Goal: Check status: Check status

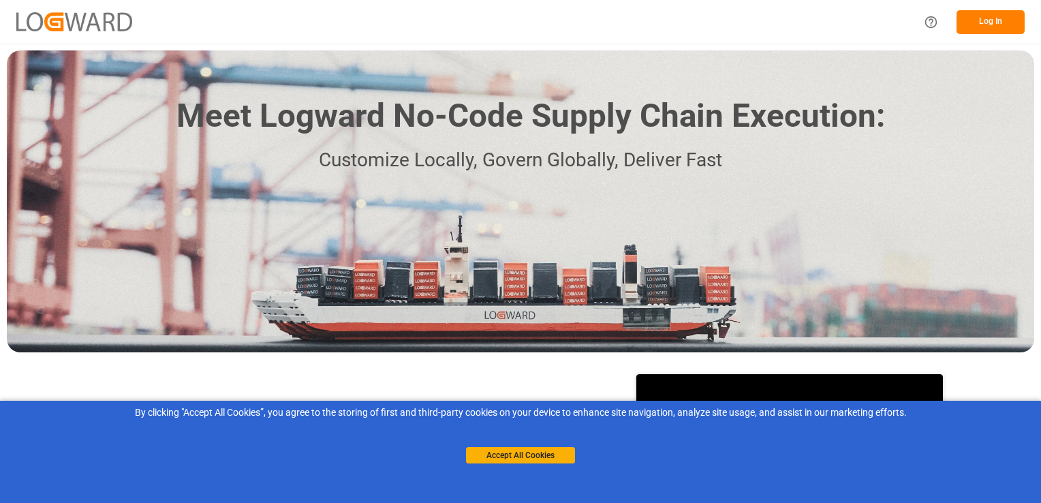
click at [1008, 20] on button "Log In" at bounding box center [991, 22] width 68 height 24
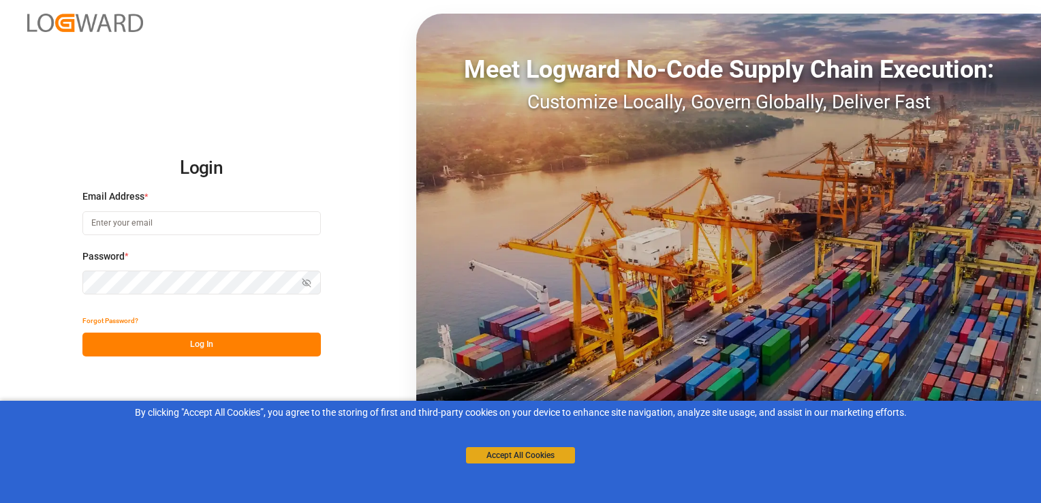
click at [510, 457] on button "Accept All Cookies" at bounding box center [520, 455] width 109 height 16
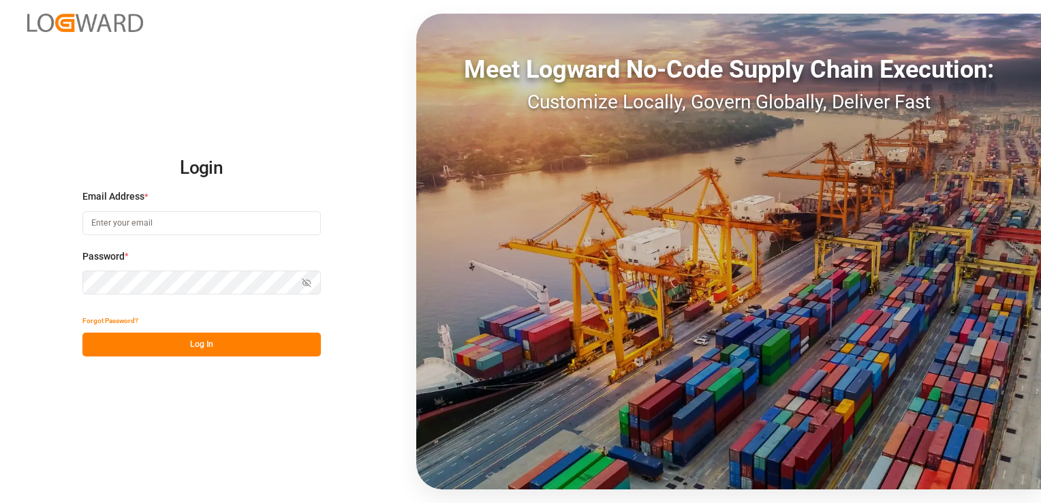
click at [241, 219] on input at bounding box center [201, 223] width 238 height 24
paste input "[PERSON_NAME][EMAIL_ADDRESS][PERSON_NAME][DOMAIN_NAME]"
click at [243, 219] on input "[PERSON_NAME][EMAIL_ADDRESS][PERSON_NAME][DOMAIN_NAME]" at bounding box center [201, 223] width 238 height 24
type input "[PERSON_NAME][EMAIL_ADDRESS][PERSON_NAME][DOMAIN_NAME]"
click at [247, 342] on button "Log In" at bounding box center [201, 345] width 238 height 24
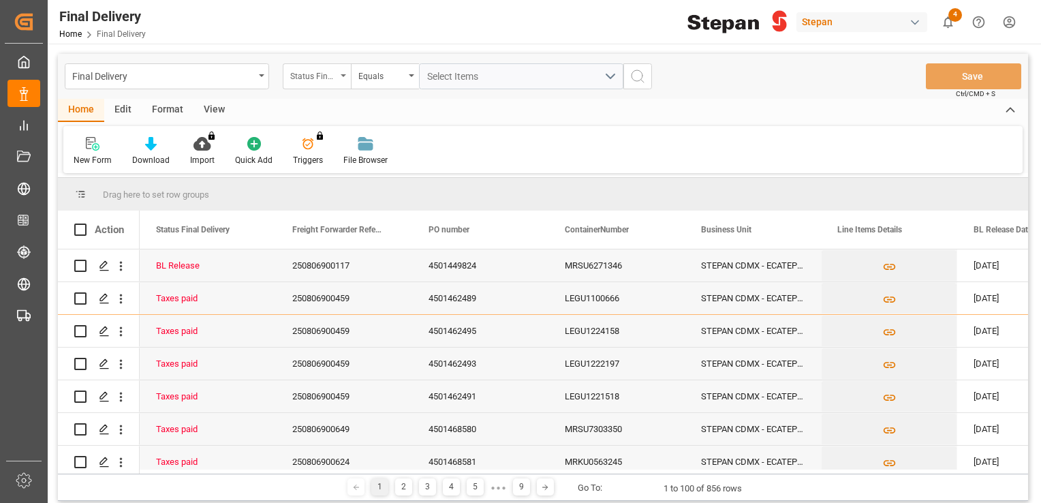
click at [313, 67] on div "Status Final Delivery" at bounding box center [313, 75] width 46 height 16
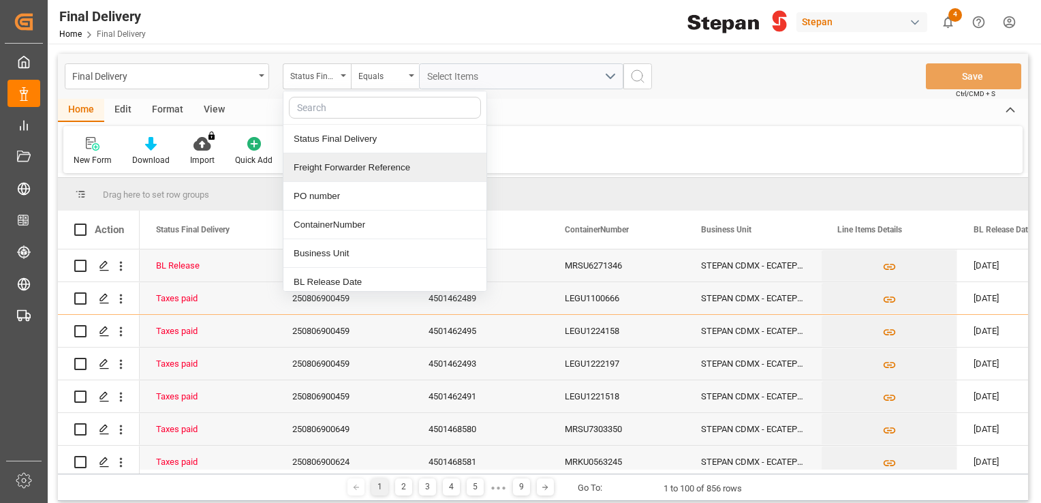
click at [409, 162] on div "Freight Forwarder Reference" at bounding box center [384, 167] width 203 height 29
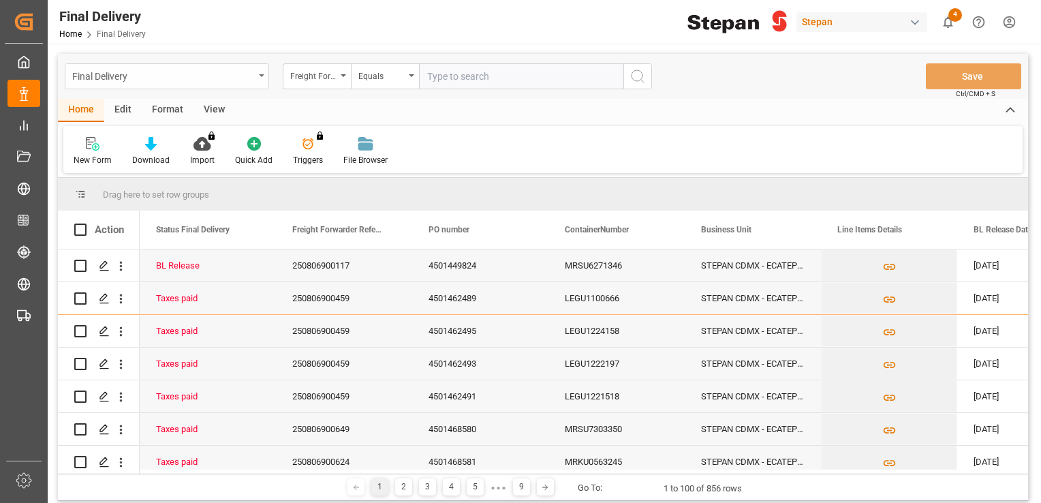
click at [206, 82] on div "Final Delivery" at bounding box center [163, 75] width 182 height 17
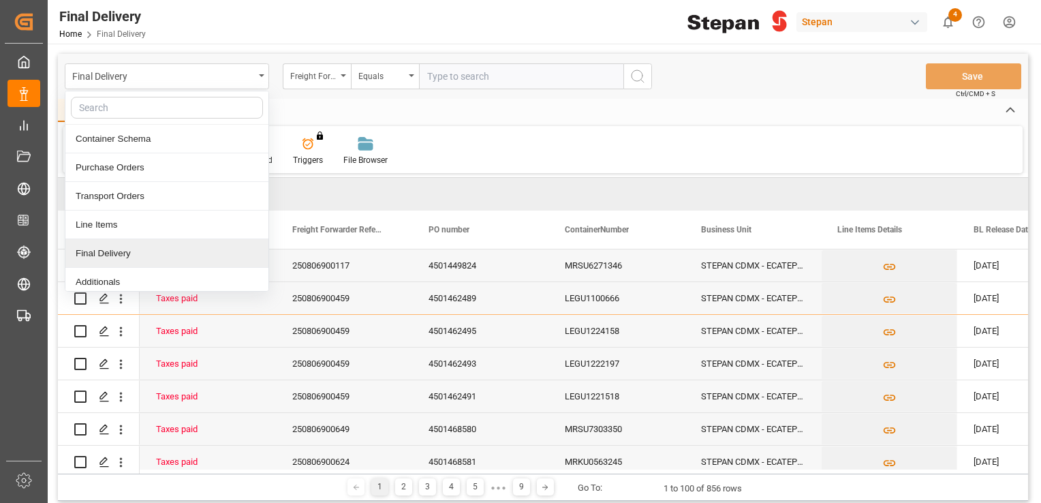
click at [178, 251] on div "Final Delivery" at bounding box center [166, 253] width 203 height 29
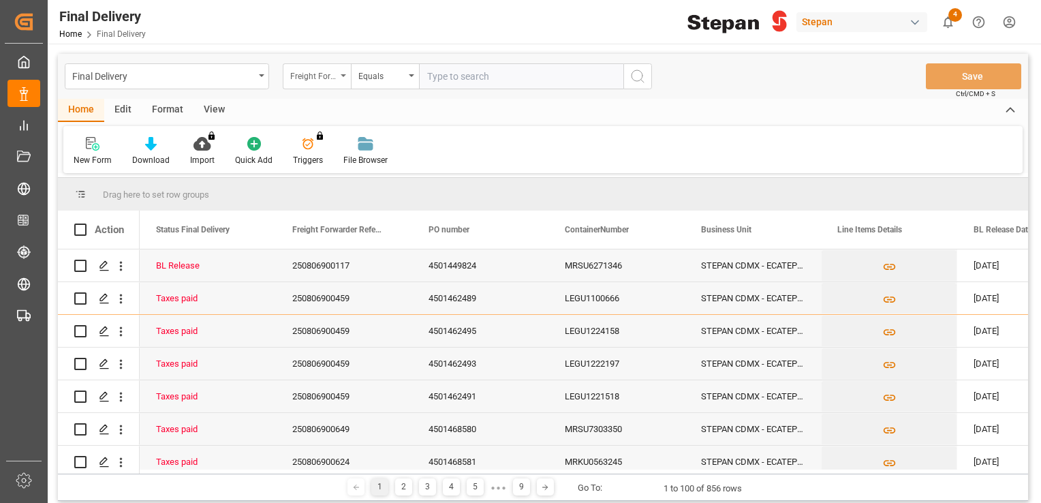
click at [311, 72] on div "Freight Forwarder Reference" at bounding box center [313, 75] width 46 height 16
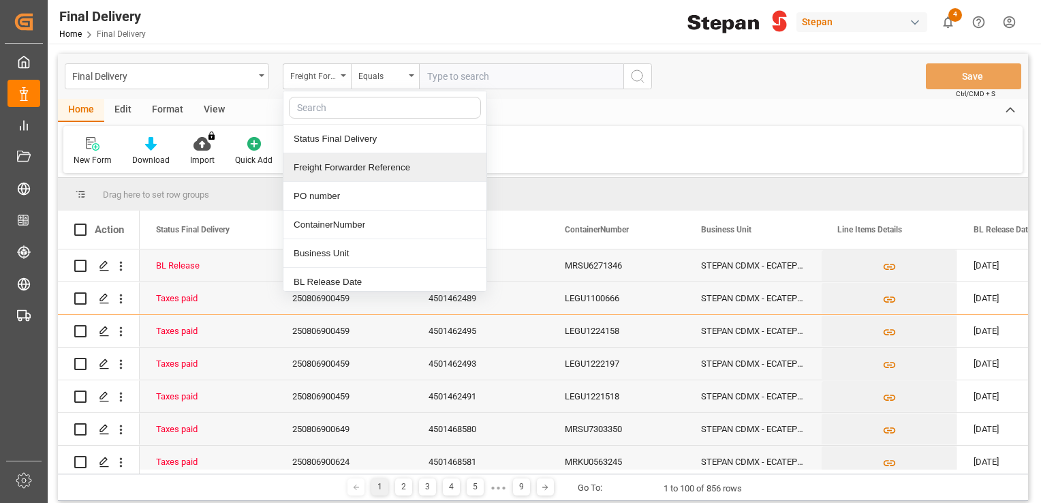
click at [416, 168] on div "Freight Forwarder Reference" at bounding box center [384, 167] width 203 height 29
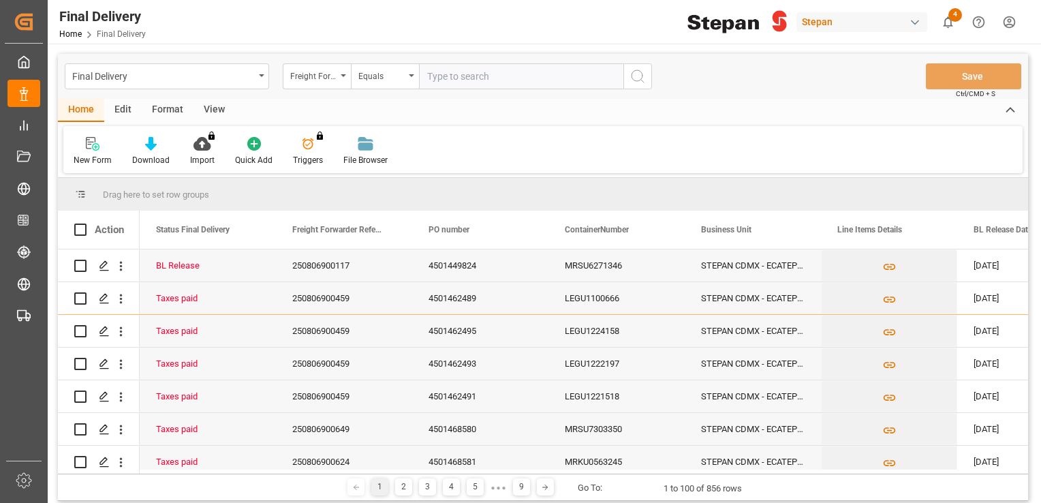
click at [466, 80] on input "text" at bounding box center [521, 76] width 204 height 26
paste input "250806900459"
type input "250806900459"
click at [626, 75] on button "search button" at bounding box center [637, 76] width 29 height 26
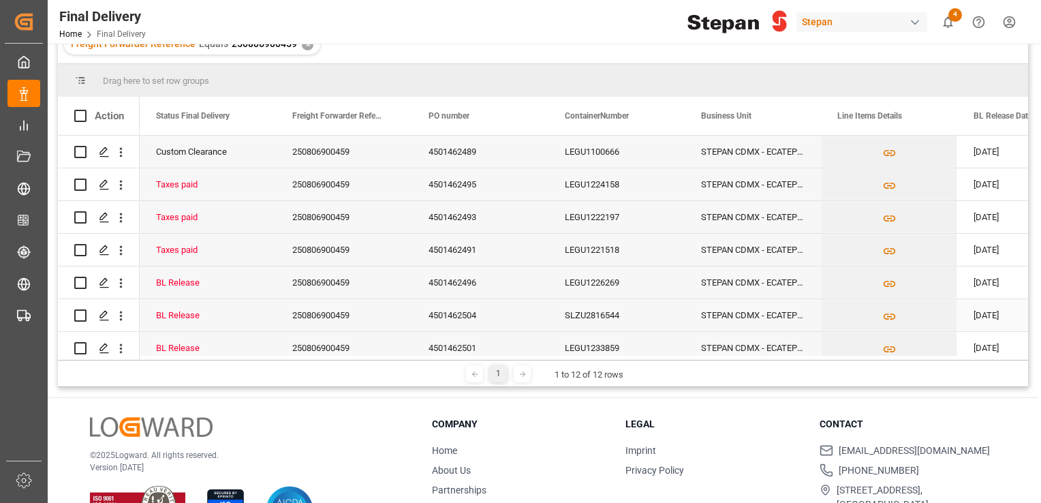
scroll to position [154, 0]
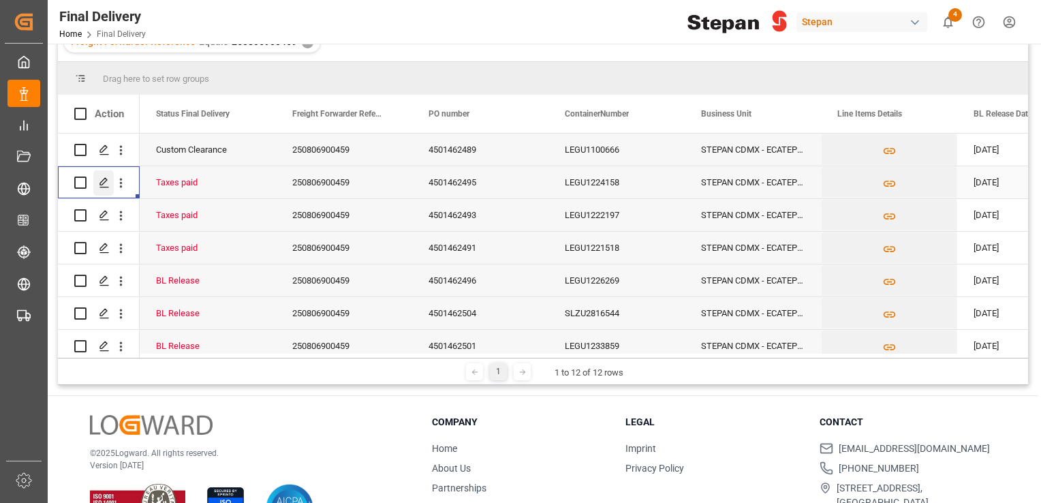
click at [102, 186] on icon "Press SPACE to select this row." at bounding box center [104, 182] width 11 height 11
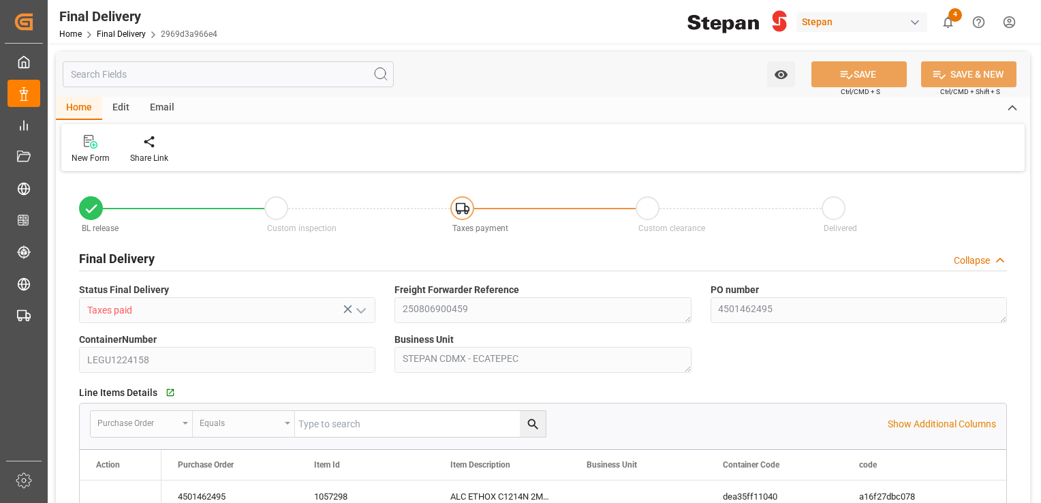
type input "[DATE]"
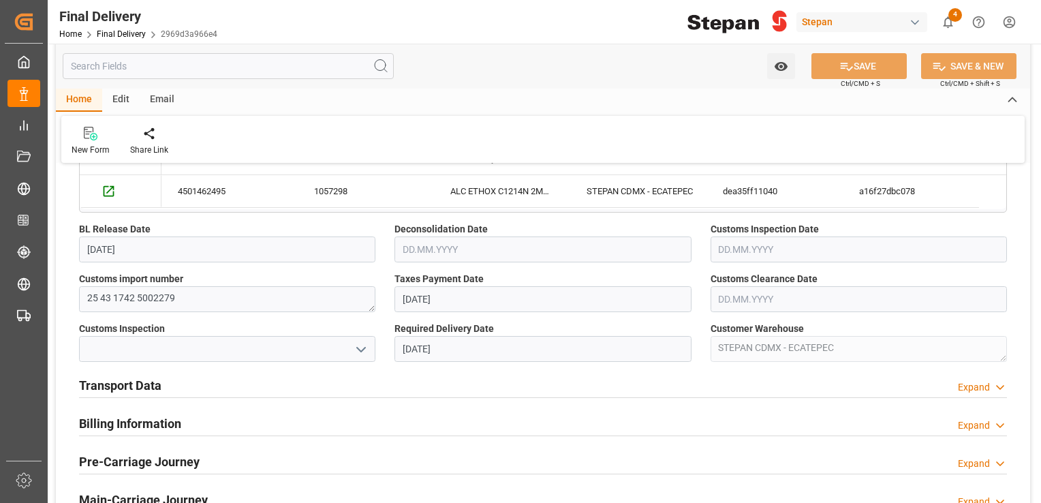
scroll to position [305, 0]
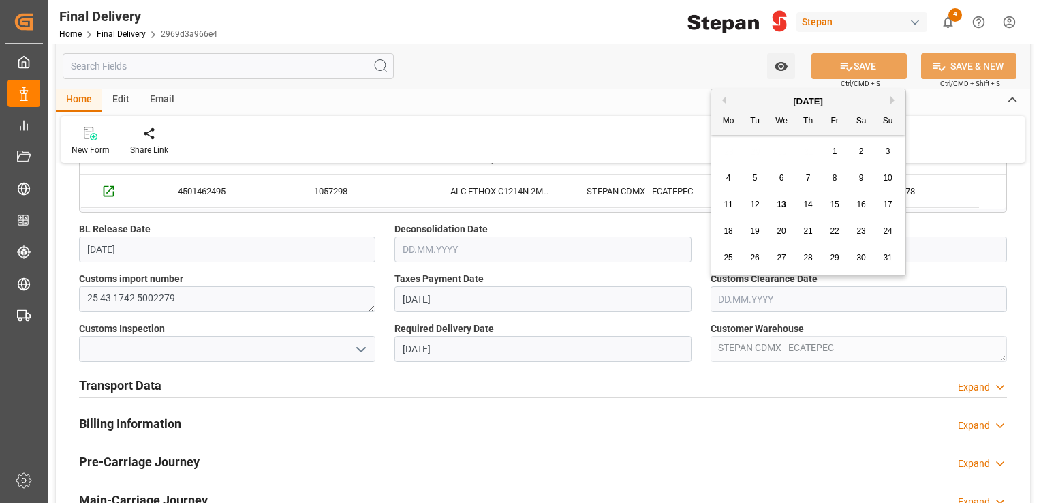
click at [752, 299] on input "text" at bounding box center [859, 299] width 296 height 26
click at [665, 390] on div "Transport Data Expand" at bounding box center [543, 384] width 928 height 26
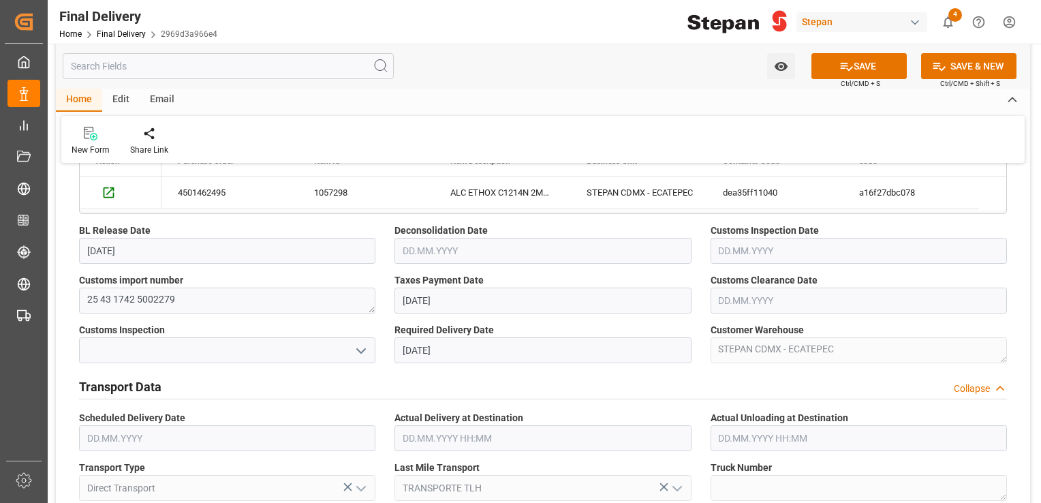
scroll to position [303, 0]
drag, startPoint x: 179, startPoint y: 300, endPoint x: 136, endPoint y: 301, distance: 42.9
click at [136, 301] on textarea "25 43 1742 5002279" at bounding box center [227, 302] width 296 height 26
click at [222, 320] on div "Customs Inspection" at bounding box center [227, 345] width 315 height 50
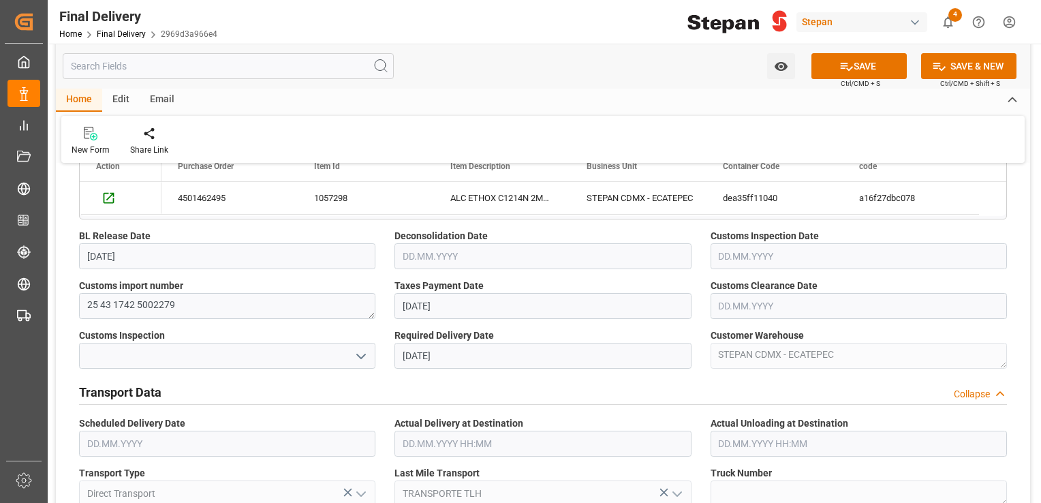
scroll to position [299, 0]
click at [755, 307] on input "text" at bounding box center [859, 305] width 296 height 26
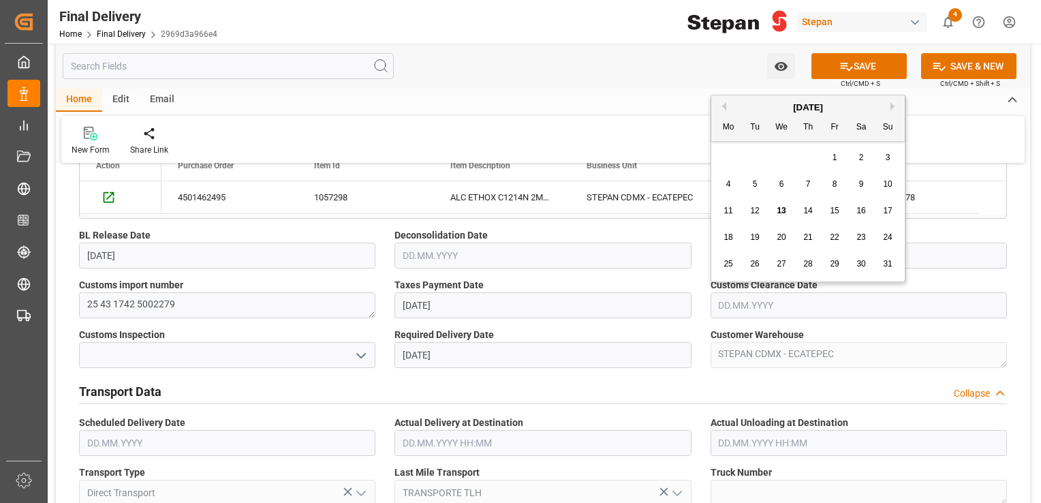
click at [783, 213] on span "13" at bounding box center [781, 211] width 9 height 10
type input "[DATE]"
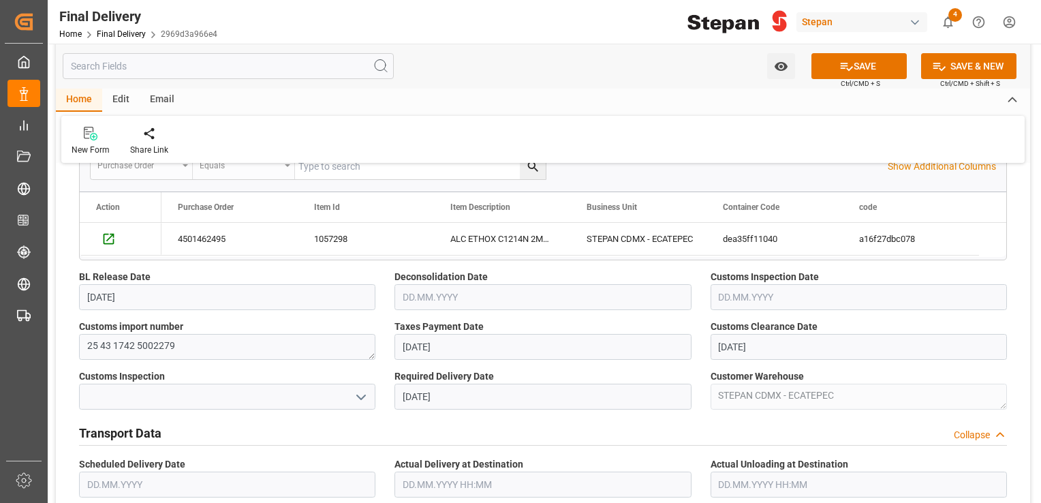
scroll to position [354, 0]
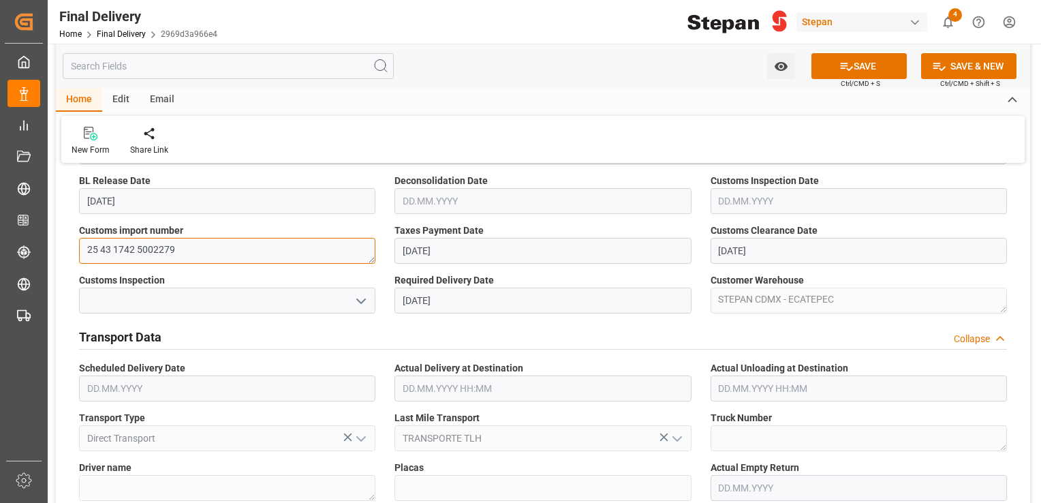
drag, startPoint x: 183, startPoint y: 252, endPoint x: 136, endPoint y: 246, distance: 46.7
click at [136, 246] on textarea "25 43 1742 5002279" at bounding box center [227, 251] width 296 height 26
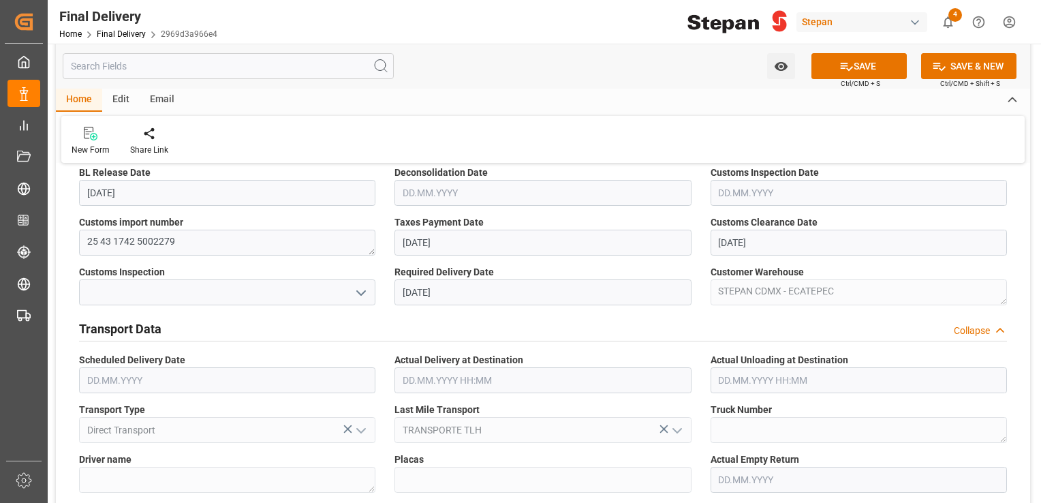
scroll to position [363, 0]
click at [251, 298] on input at bounding box center [227, 292] width 296 height 26
click at [358, 296] on icon "open menu" at bounding box center [361, 292] width 16 height 16
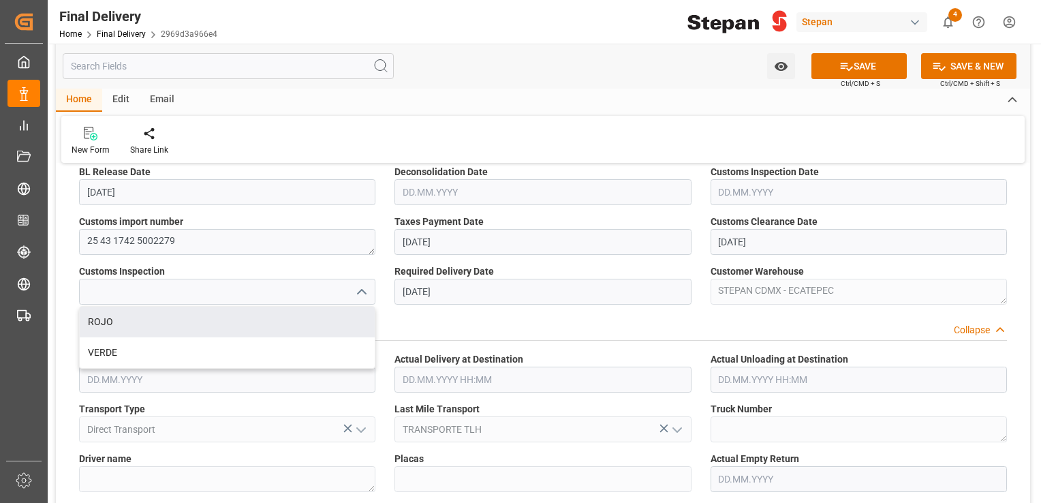
click at [414, 320] on div "Transport Data Collapse" at bounding box center [543, 327] width 928 height 26
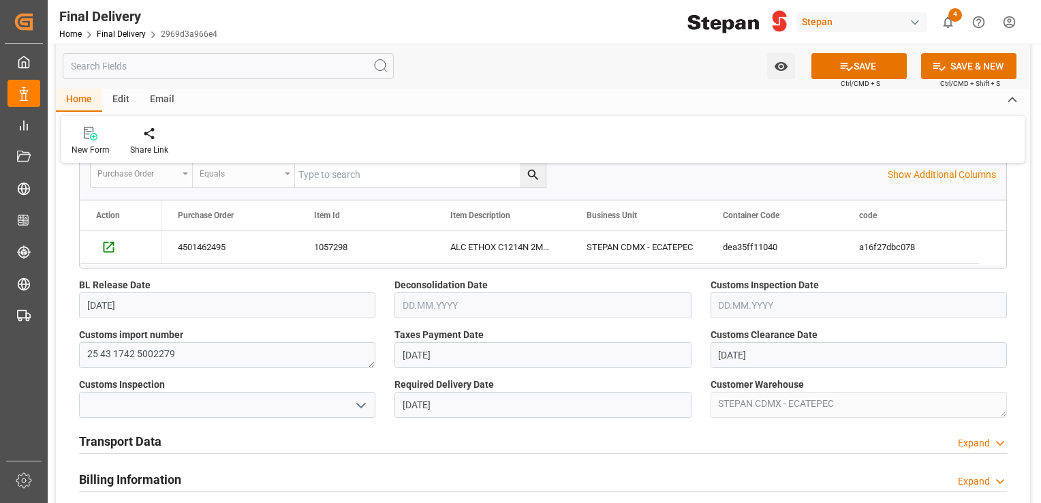
scroll to position [264, 0]
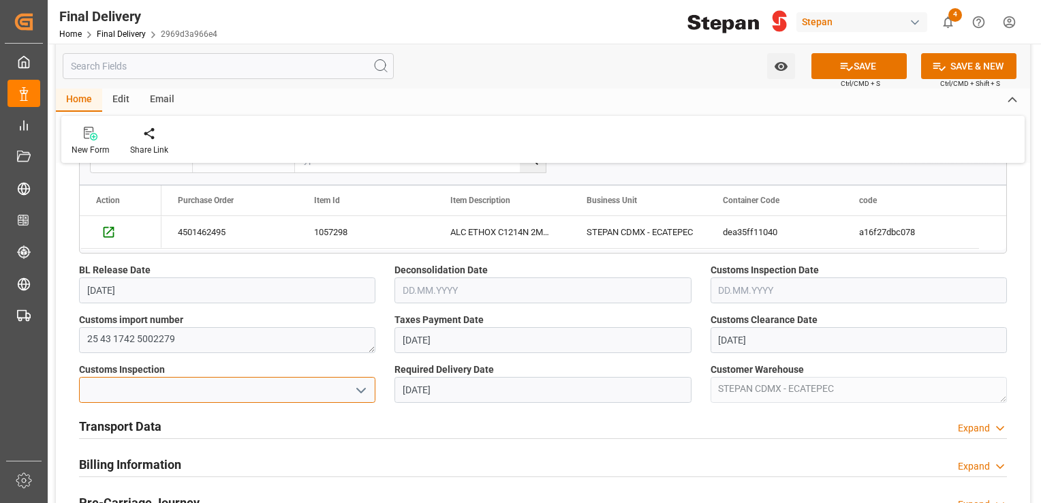
click at [255, 389] on input at bounding box center [227, 390] width 296 height 26
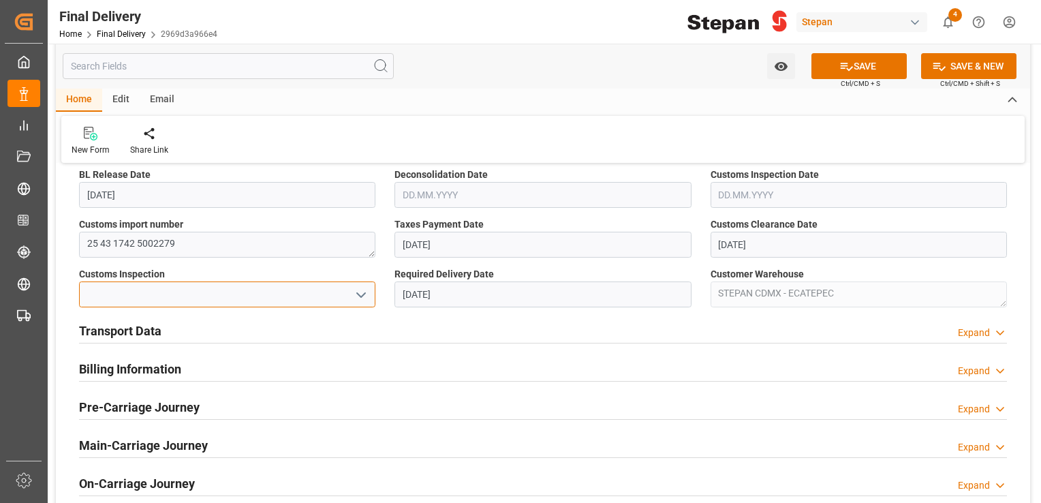
scroll to position [357, 0]
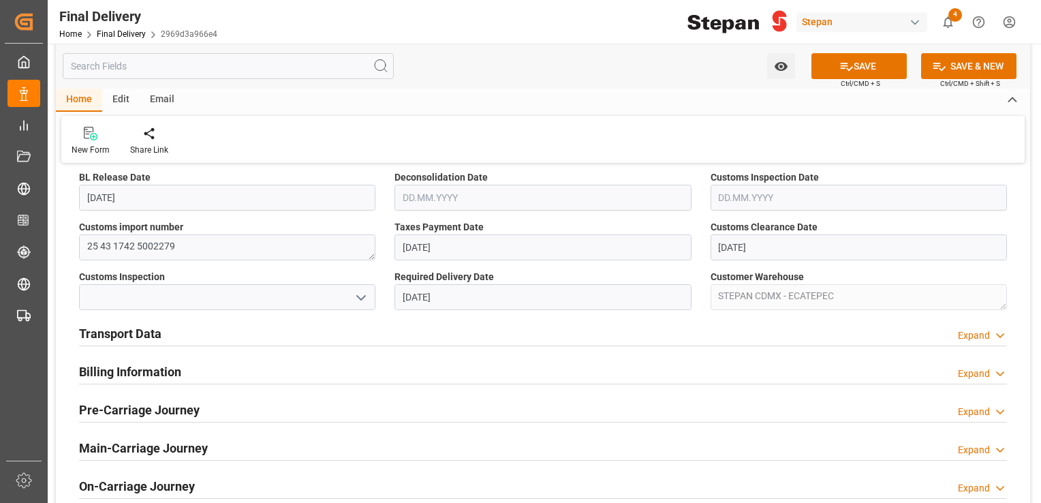
click at [145, 330] on h2 "Transport Data" at bounding box center [120, 333] width 82 height 18
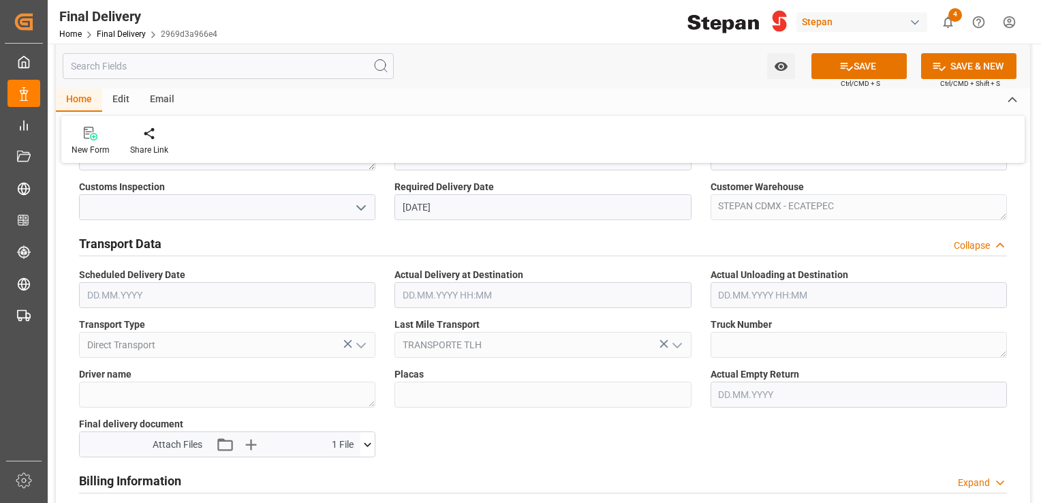
scroll to position [447, 0]
click at [187, 442] on span "Attach Files" at bounding box center [178, 444] width 50 height 14
click at [226, 443] on icon "button" at bounding box center [225, 444] width 22 height 22
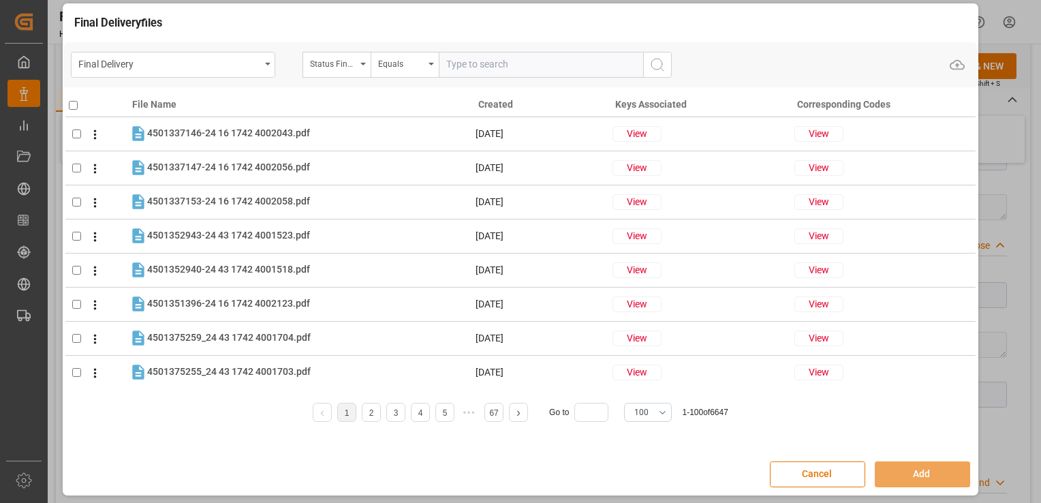
click at [989, 127] on div "Final Delivery files Final Delivery Status Final Delivery Equals Upload File Na…" at bounding box center [520, 251] width 1041 height 503
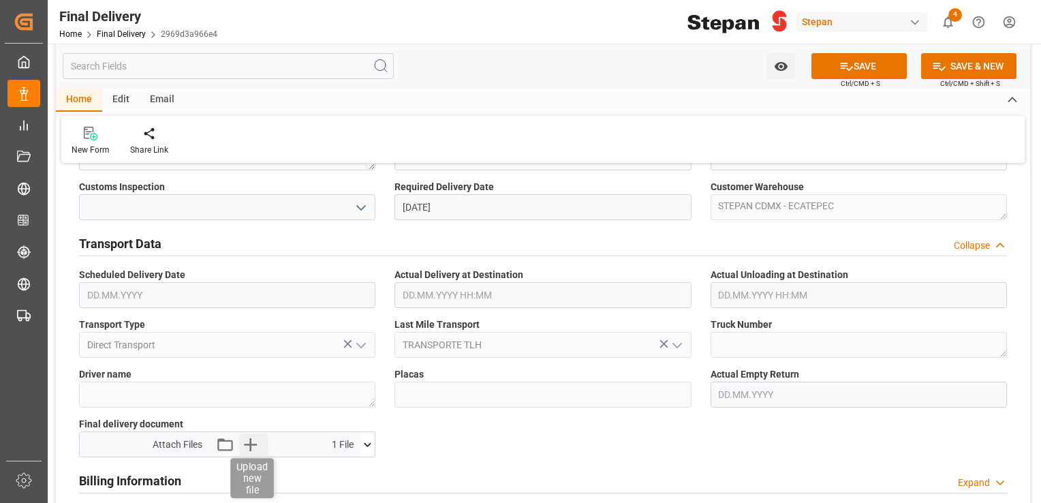
click at [251, 441] on icon "button" at bounding box center [251, 444] width 22 height 22
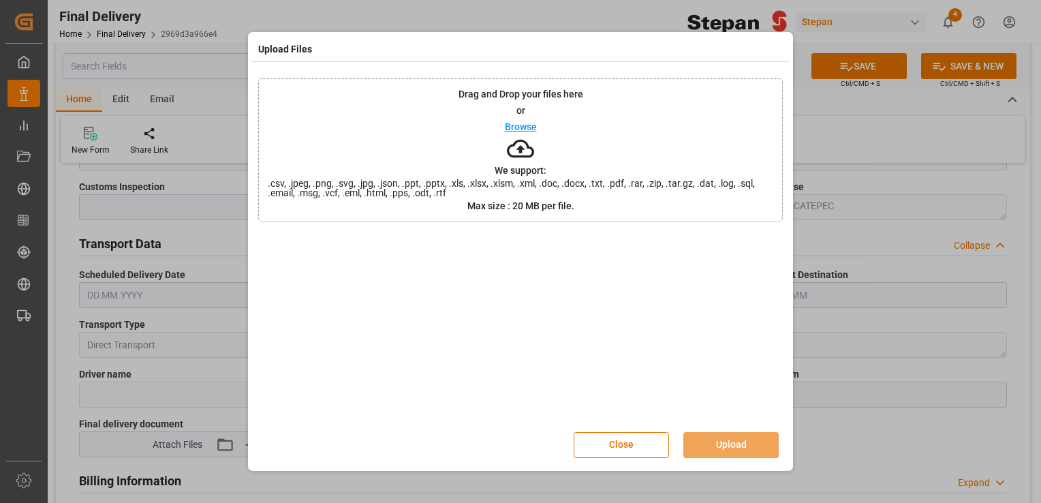
click at [531, 124] on p "Browse" at bounding box center [521, 127] width 32 height 10
click at [614, 448] on button "Close" at bounding box center [621, 445] width 95 height 26
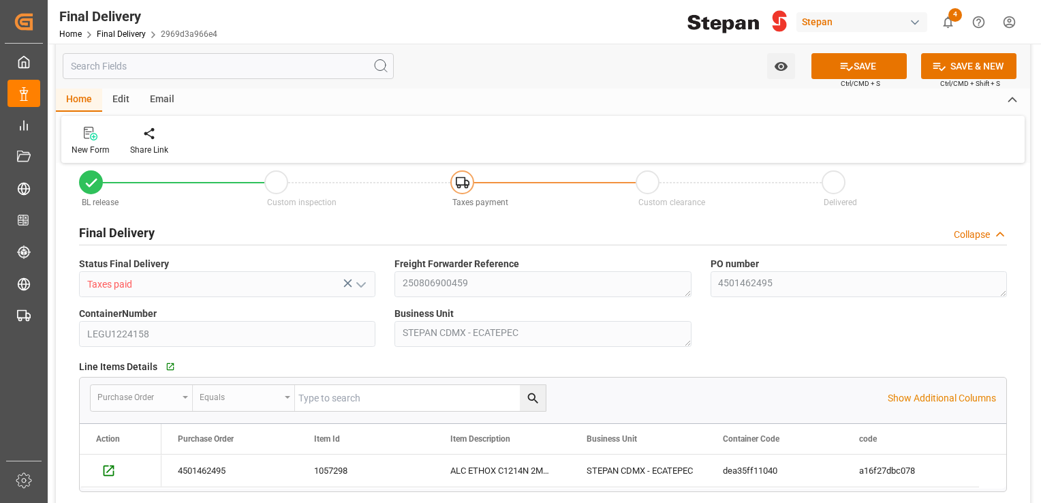
scroll to position [0, 0]
